Goal: Task Accomplishment & Management: Manage account settings

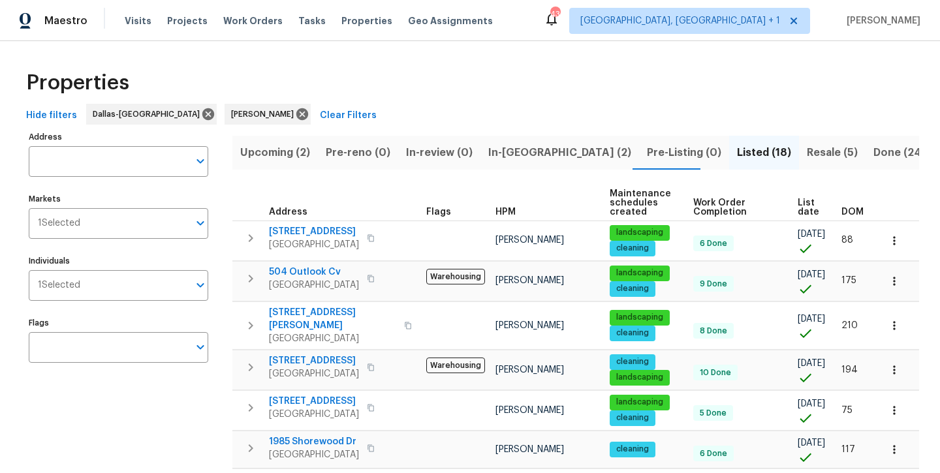
click at [519, 156] on span "In-[GEOGRAPHIC_DATA] (2)" at bounding box center [559, 153] width 143 height 18
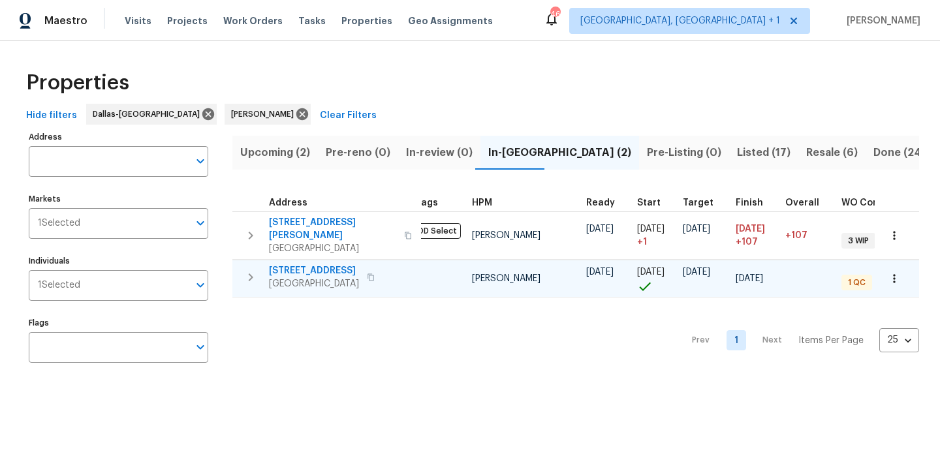
scroll to position [0, 8]
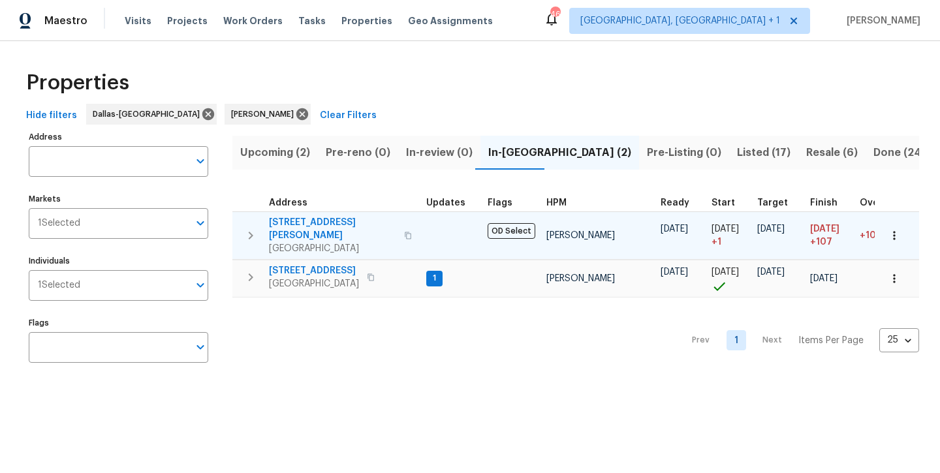
click at [298, 226] on span "[STREET_ADDRESS][PERSON_NAME]" at bounding box center [332, 229] width 127 height 26
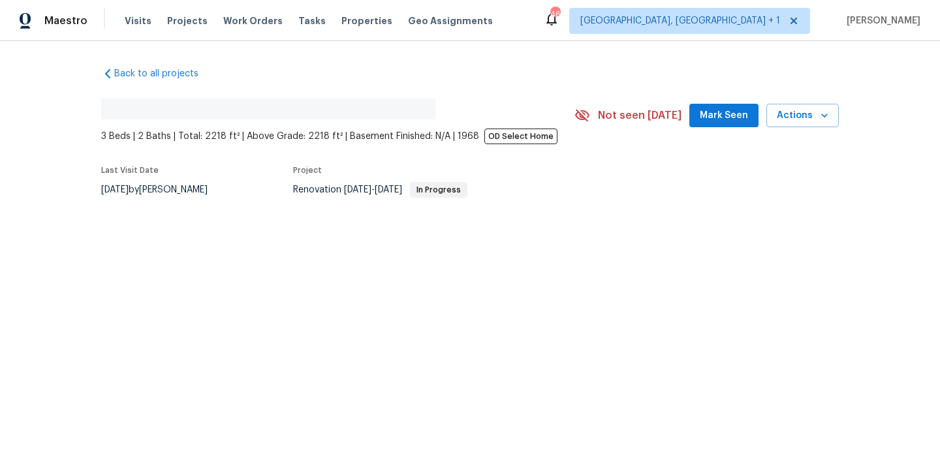
click at [709, 117] on span "Mark Seen" at bounding box center [724, 116] width 48 height 16
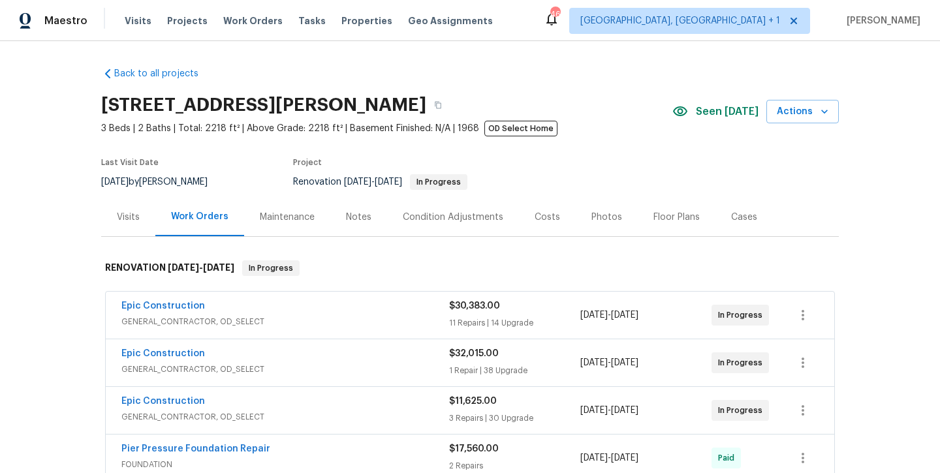
click at [365, 225] on div "Notes" at bounding box center [358, 217] width 57 height 39
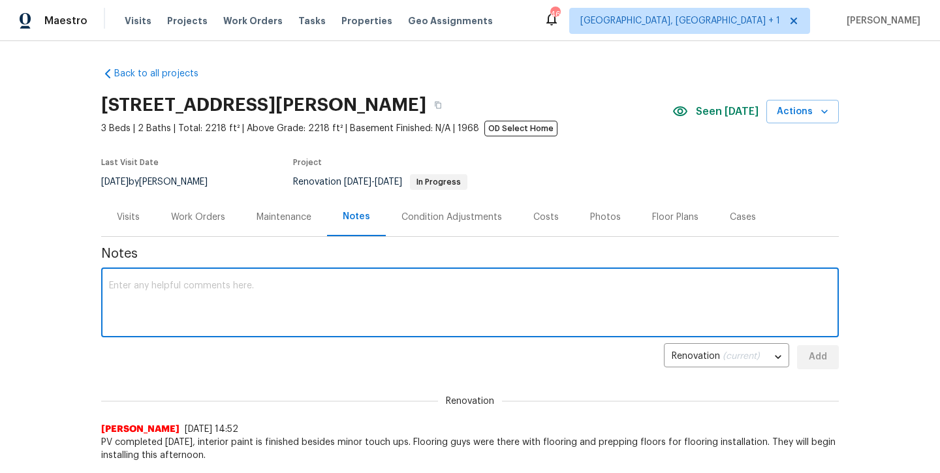
click at [344, 315] on textarea at bounding box center [470, 304] width 722 height 46
type textarea "flooring install today.. PV planned here Thursday"
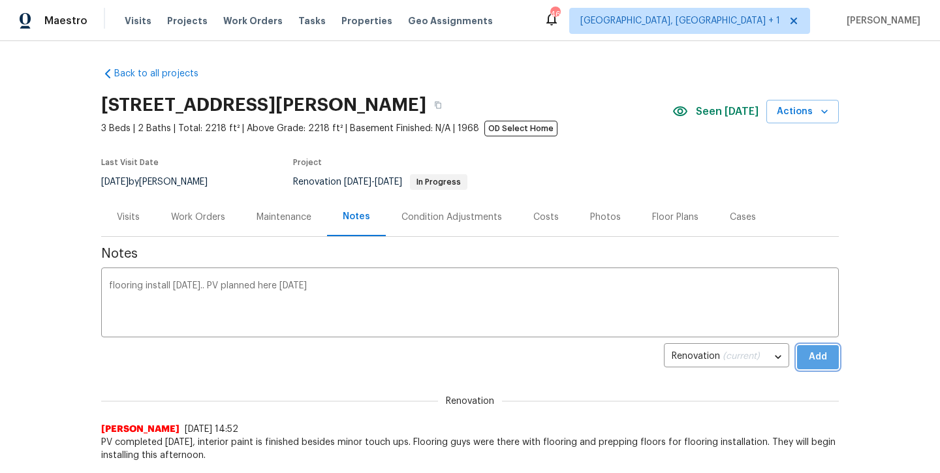
click at [806, 358] on button "Add" at bounding box center [818, 357] width 42 height 24
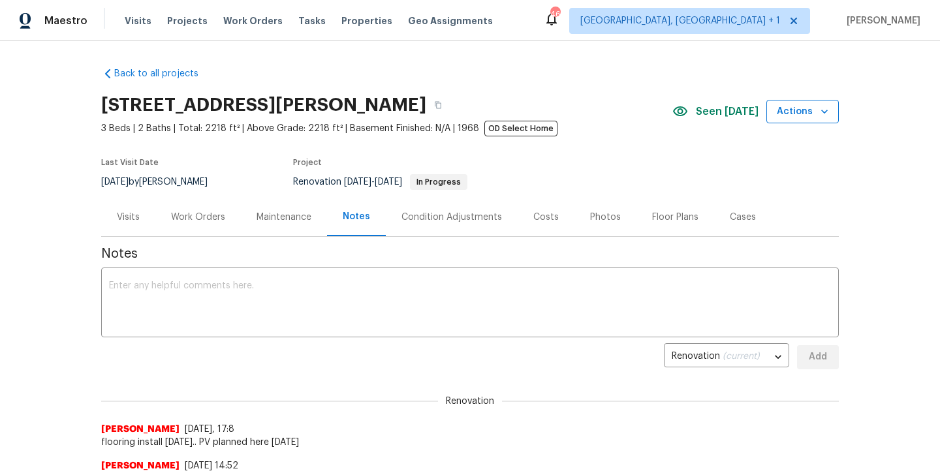
click at [806, 114] on span "Actions" at bounding box center [803, 112] width 52 height 16
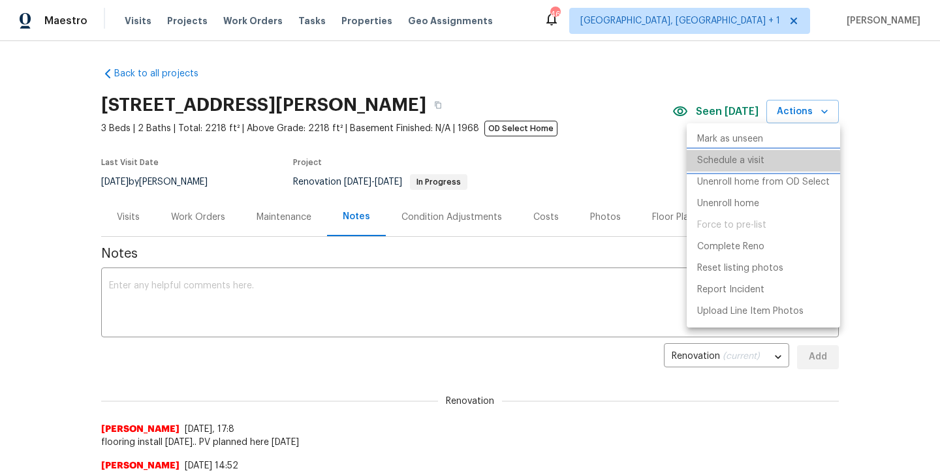
click at [736, 164] on p "Schedule a visit" at bounding box center [730, 161] width 67 height 14
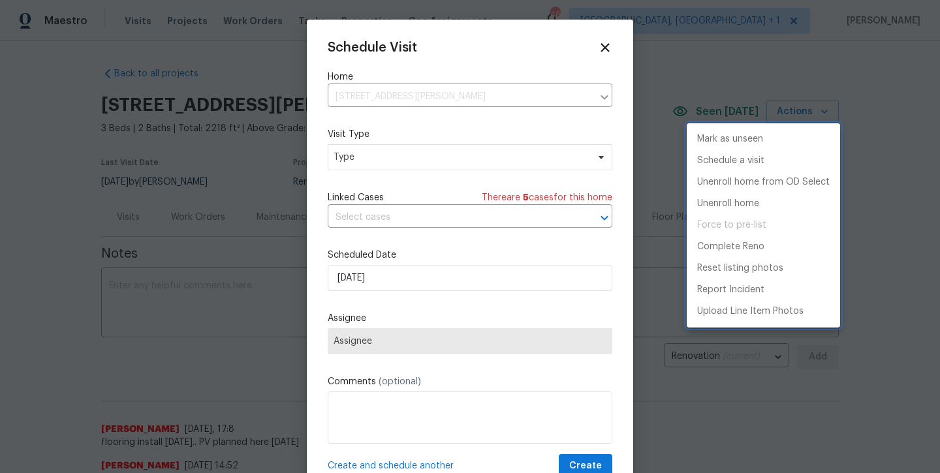
click at [482, 160] on div at bounding box center [470, 236] width 940 height 473
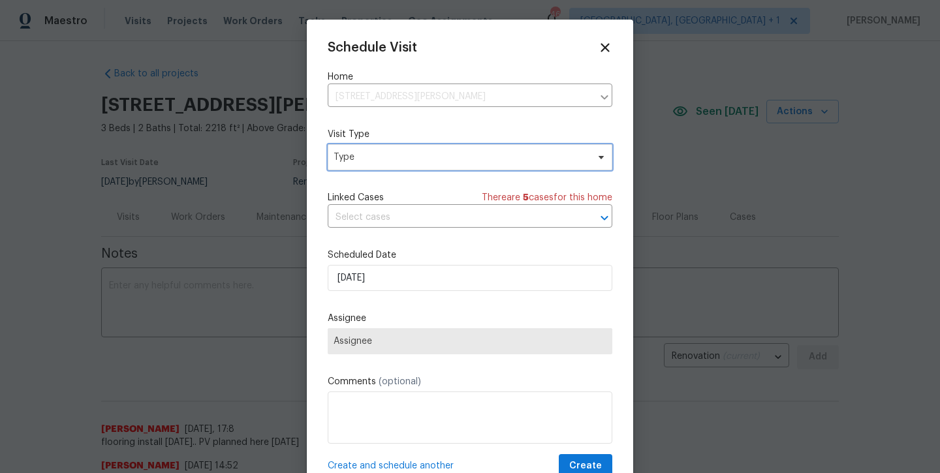
click at [482, 160] on span "Type" at bounding box center [461, 157] width 254 height 13
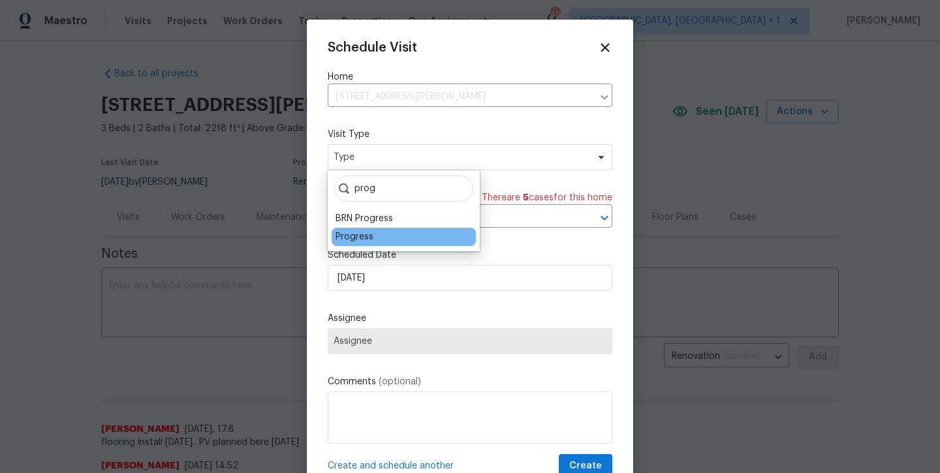
type input "prog"
click at [379, 234] on div "Progress" at bounding box center [404, 237] width 144 height 18
click at [364, 240] on div "Progress" at bounding box center [355, 236] width 38 height 13
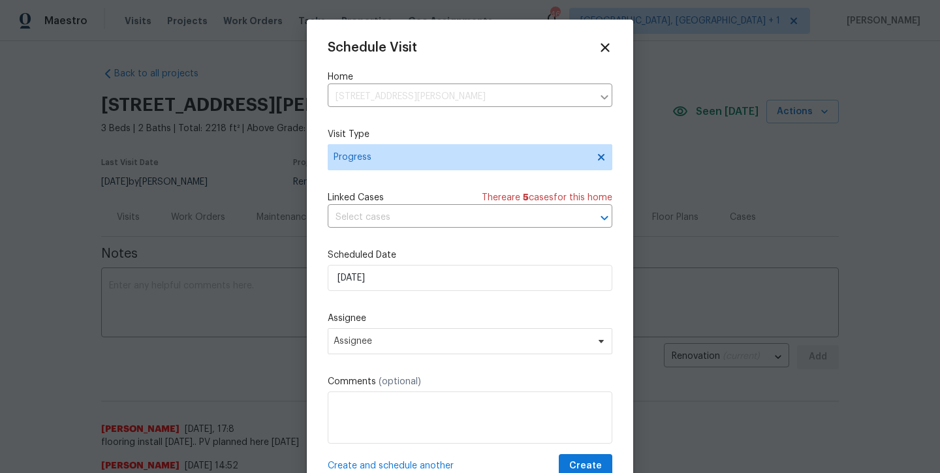
click at [362, 292] on div "Schedule Visit Home 2334 Hill N Dale Dr, Irving, TX 75038 ​ Visit Type Progress…" at bounding box center [470, 259] width 285 height 438
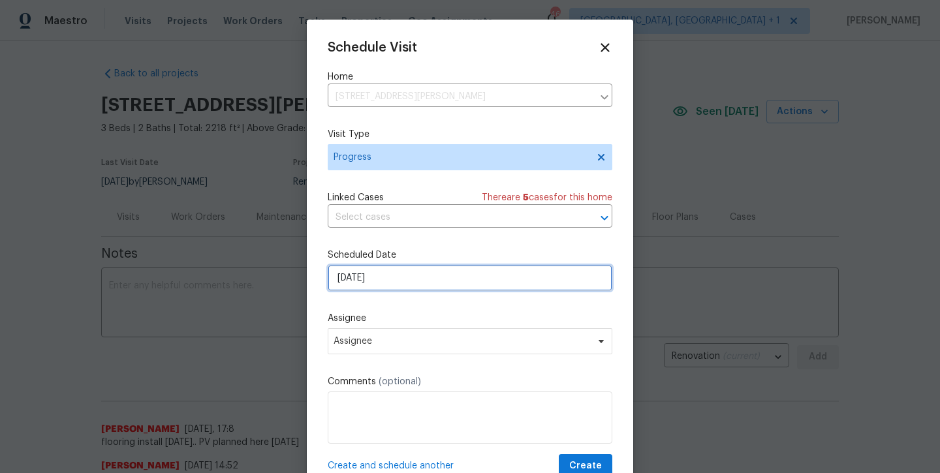
click at [362, 283] on input "8/12/2025" at bounding box center [470, 278] width 285 height 26
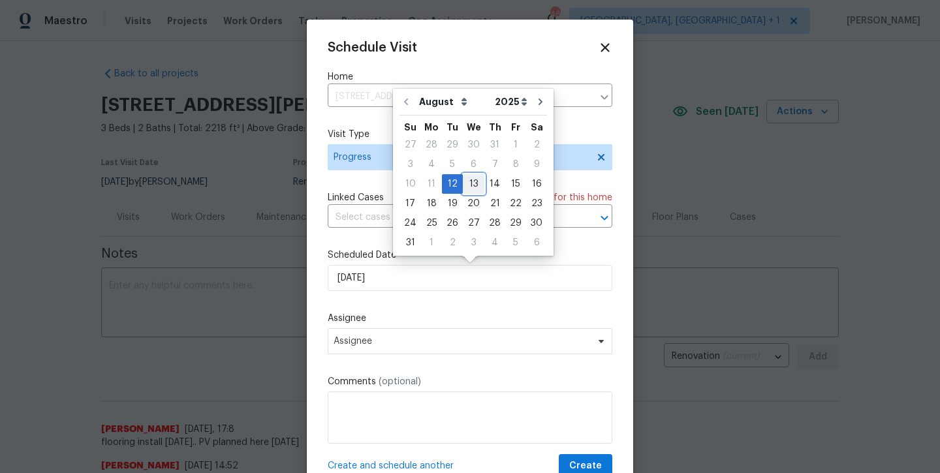
click at [475, 189] on div "13" at bounding box center [474, 184] width 22 height 18
type input "8/13/2025"
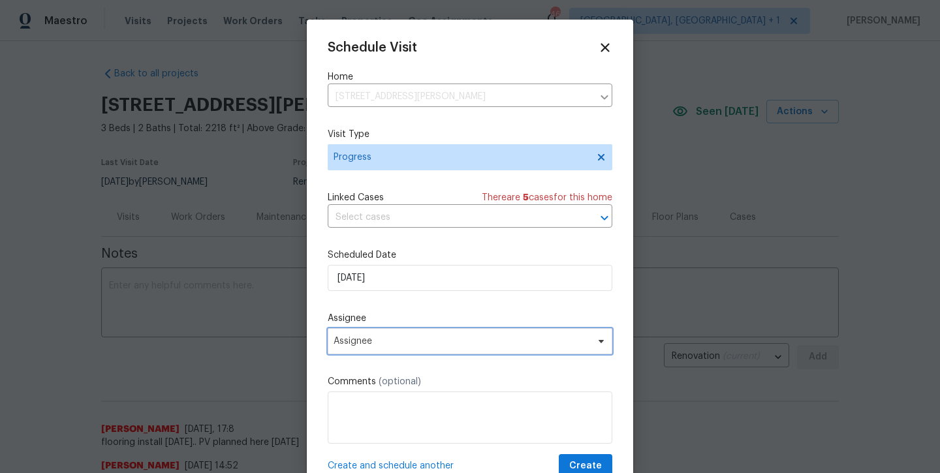
click at [400, 343] on span "Assignee" at bounding box center [462, 341] width 256 height 10
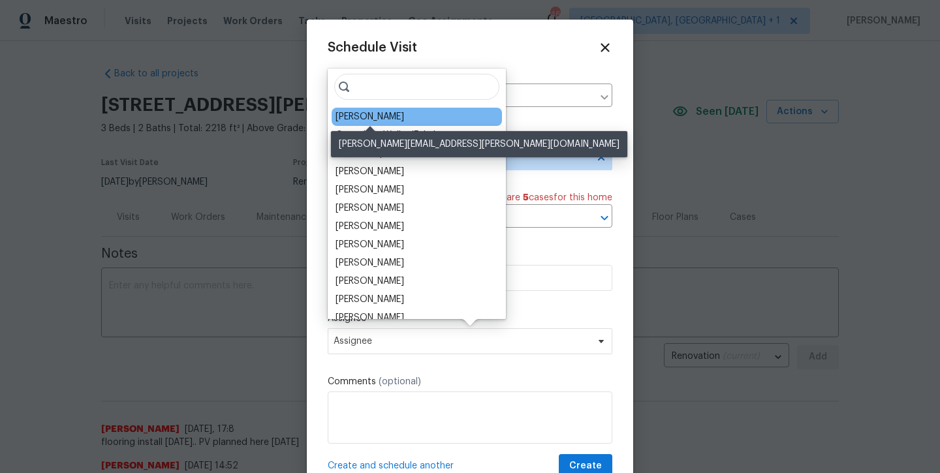
click at [391, 121] on div "[PERSON_NAME]" at bounding box center [370, 116] width 69 height 13
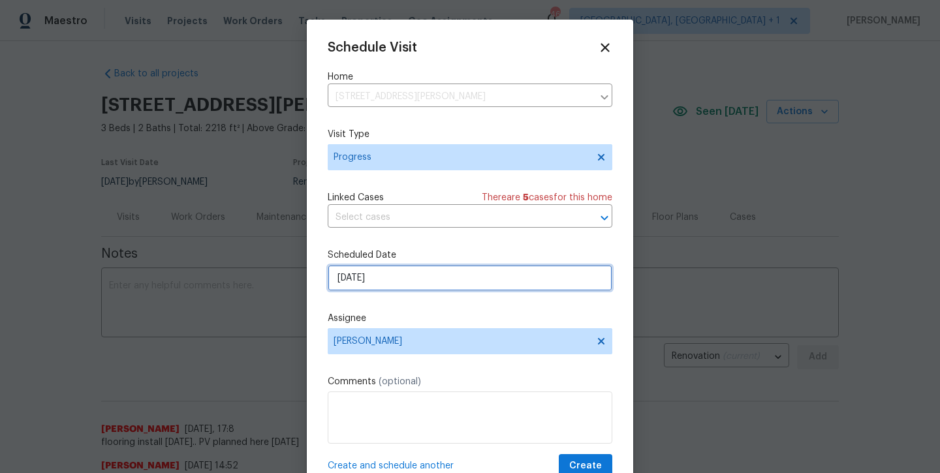
click at [387, 280] on input "8/13/2025" at bounding box center [470, 278] width 285 height 26
